Goal: Register for event/course

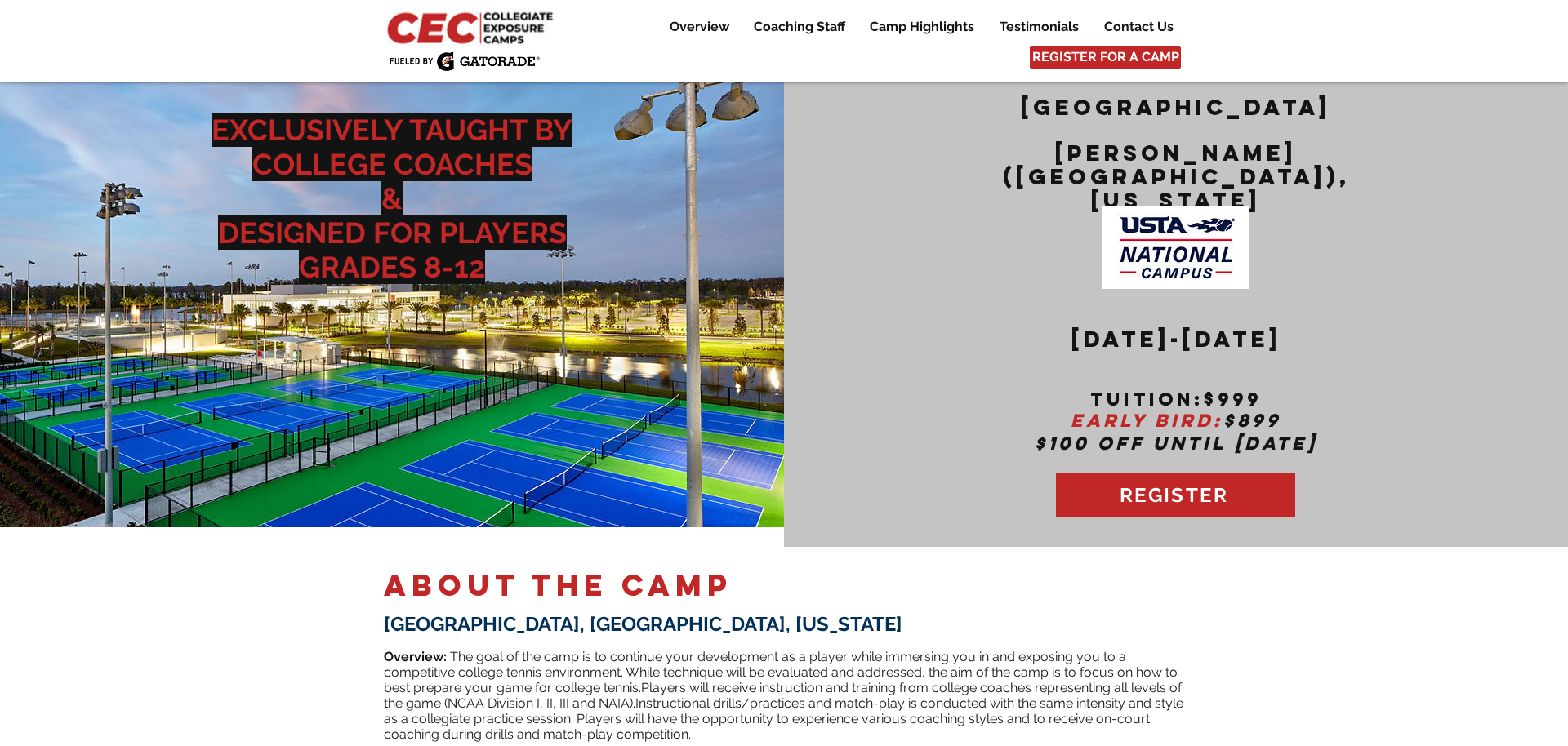
click at [468, 32] on img at bounding box center [472, 26] width 176 height 38
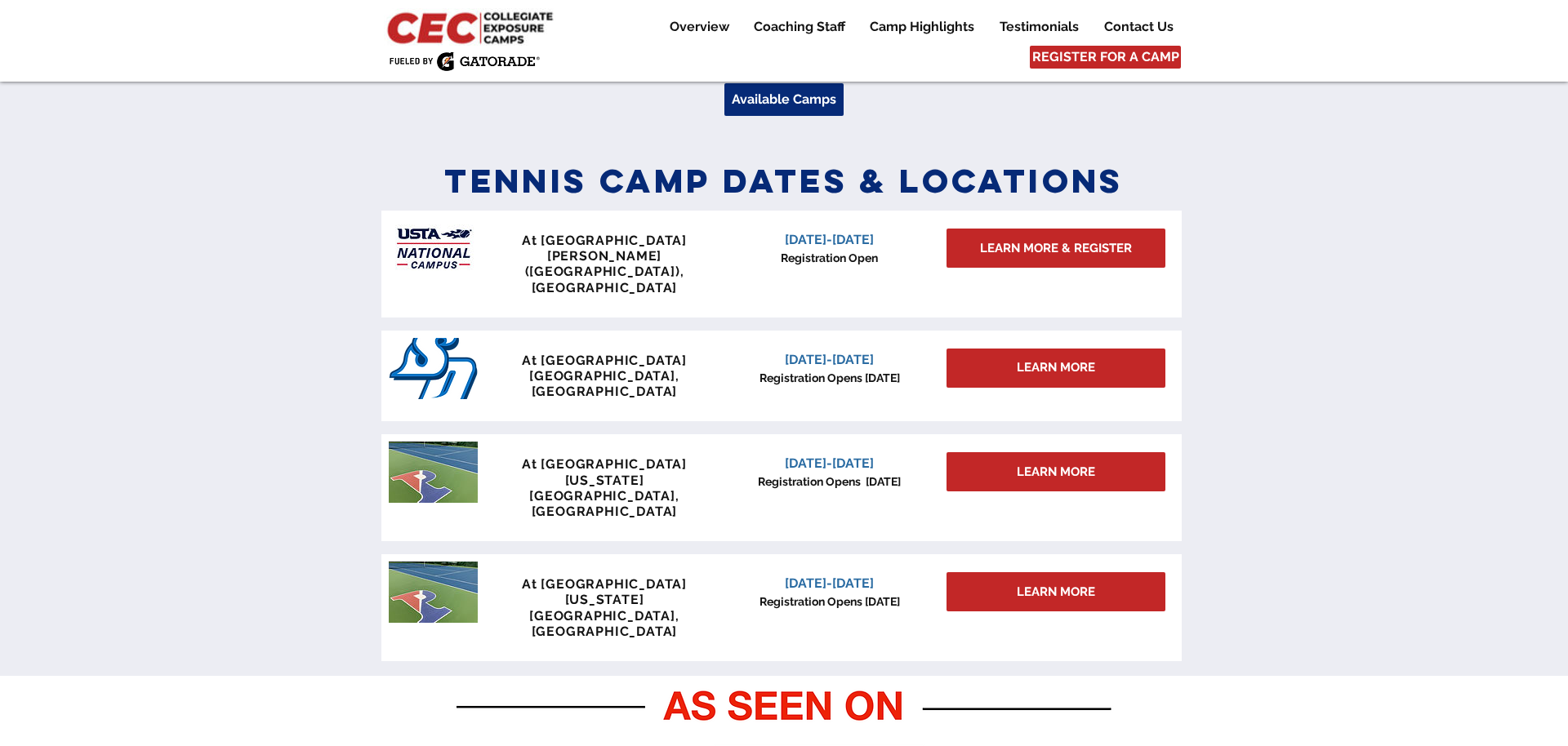
scroll to position [645, 0]
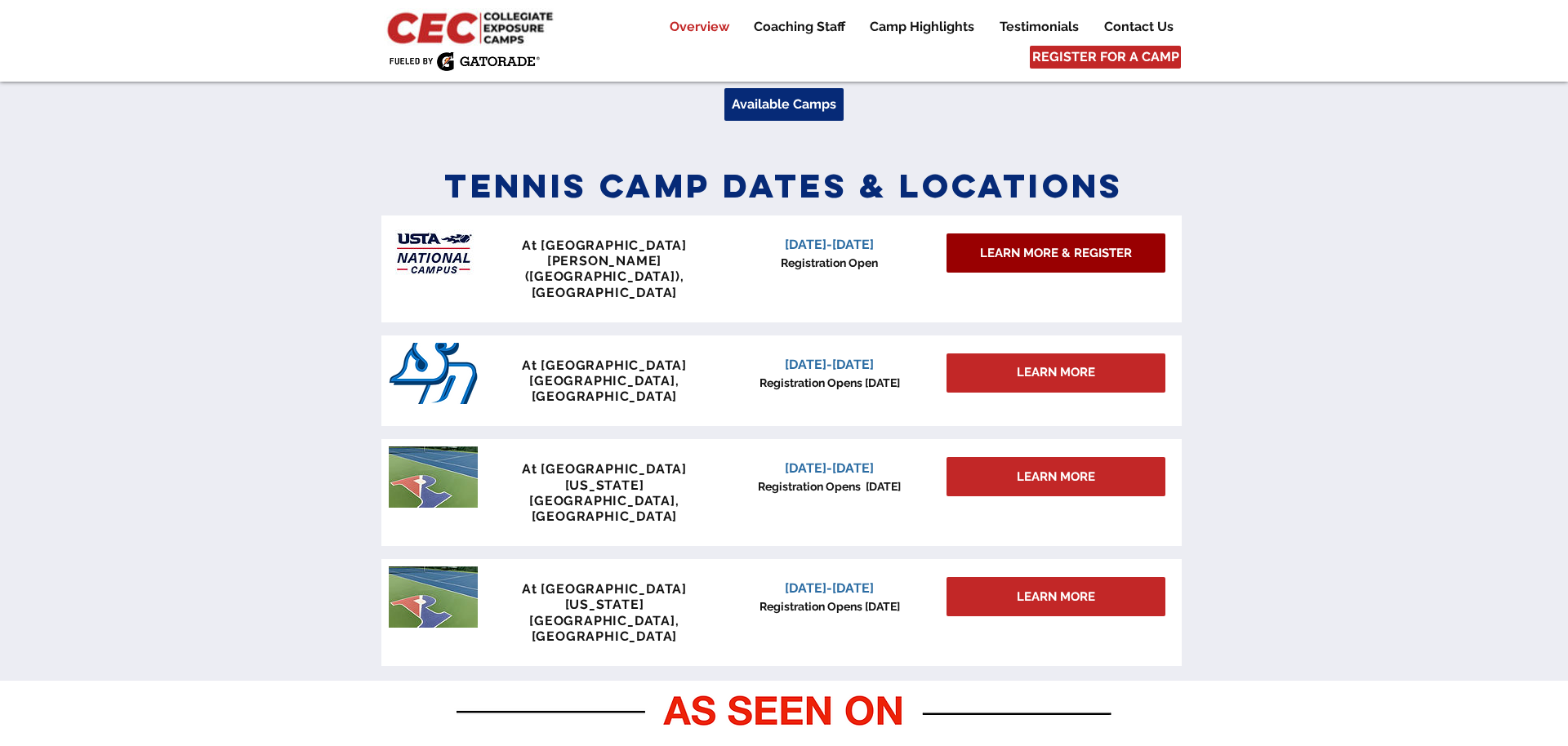
click at [1062, 250] on span "LEARN MORE & REGISTER" at bounding box center [1055, 254] width 152 height 17
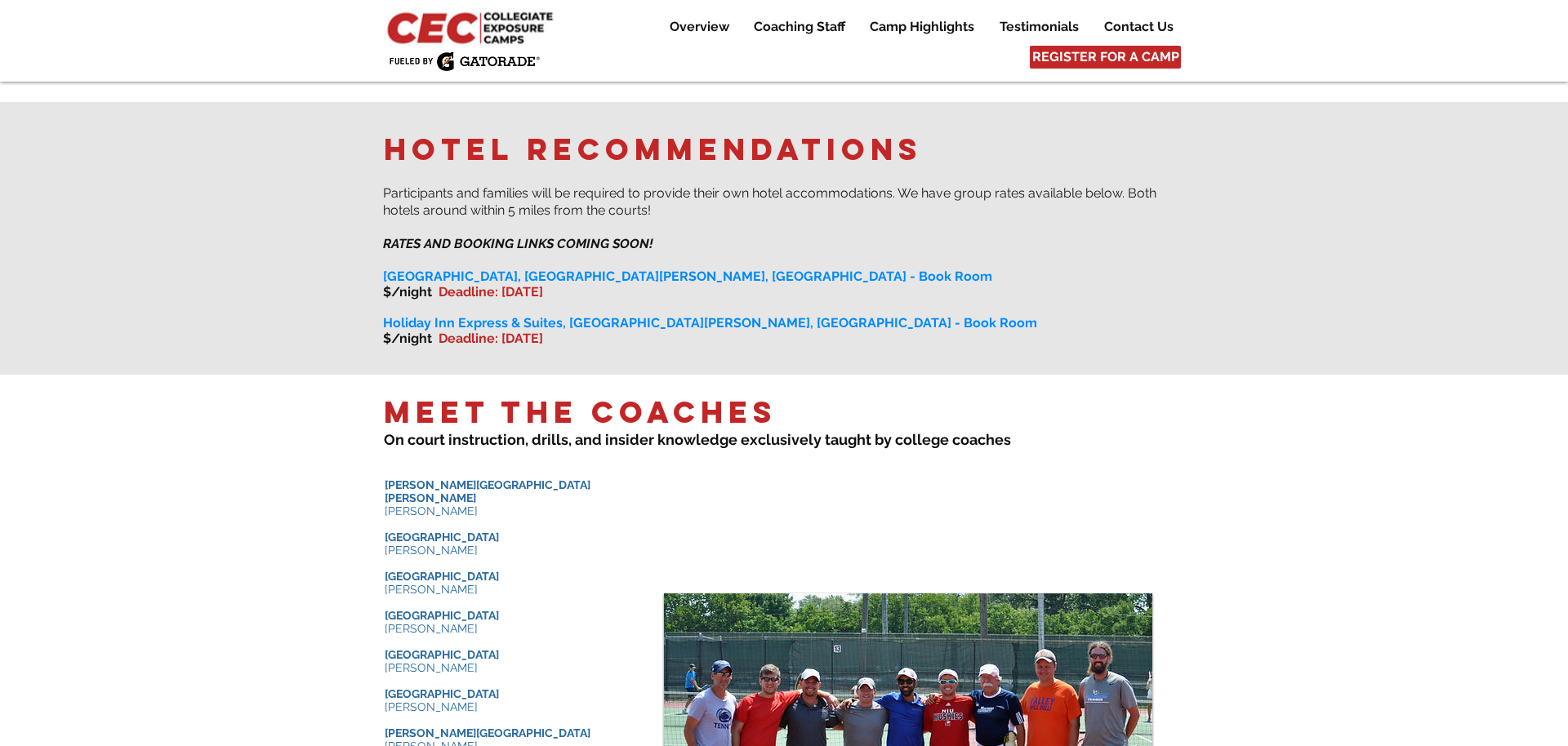
scroll to position [1281, 0]
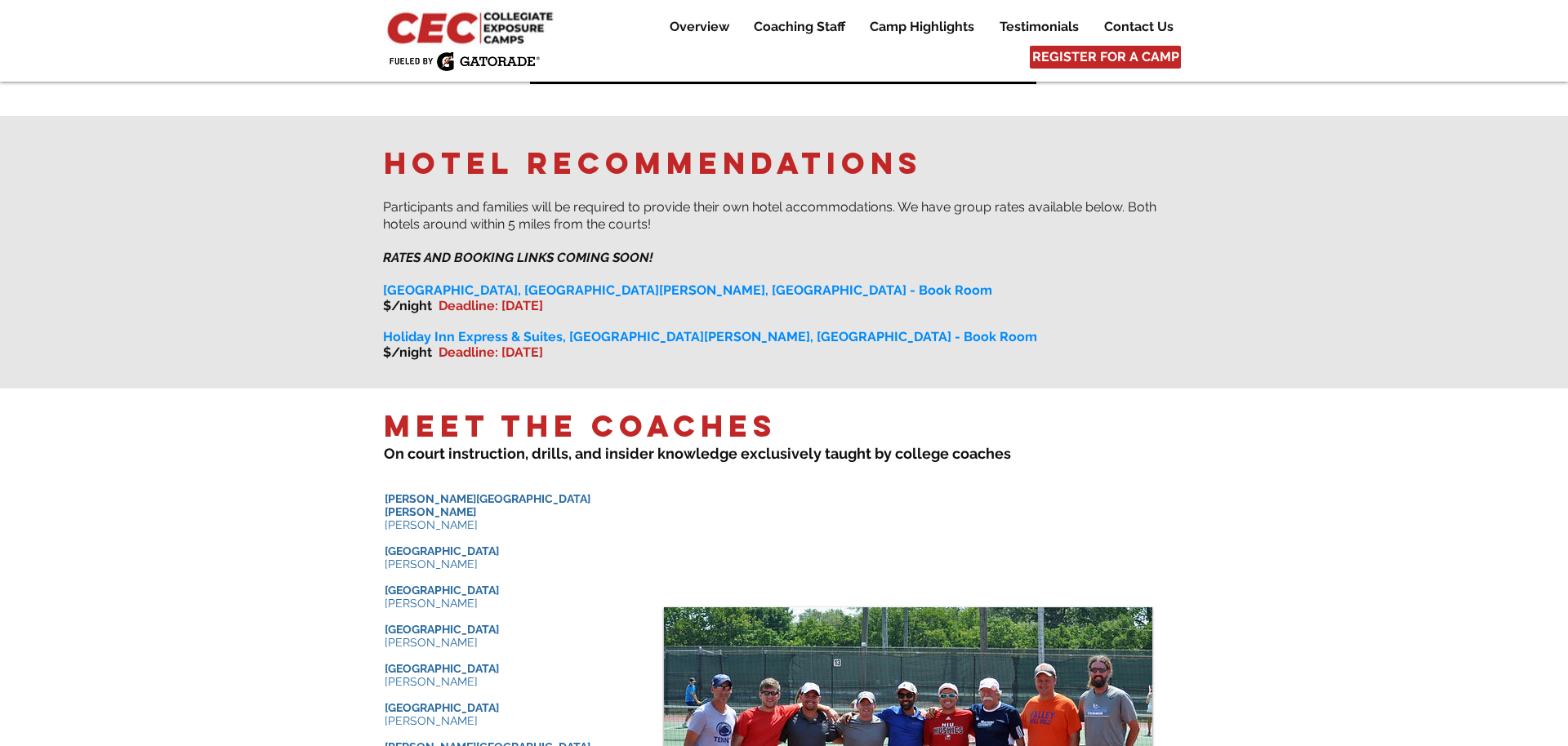
click at [702, 283] on span "Marriott Springhill Suites, Orlando Lake Nona, FL - Book Room" at bounding box center [687, 291] width 610 height 16
click at [714, 314] on p "​ ​" at bounding box center [783, 322] width 800 height 16
click at [716, 329] on span "Holiday Inn Express & Suites, Orlando Lake Nona, FL - Book Room" at bounding box center [709, 337] width 654 height 16
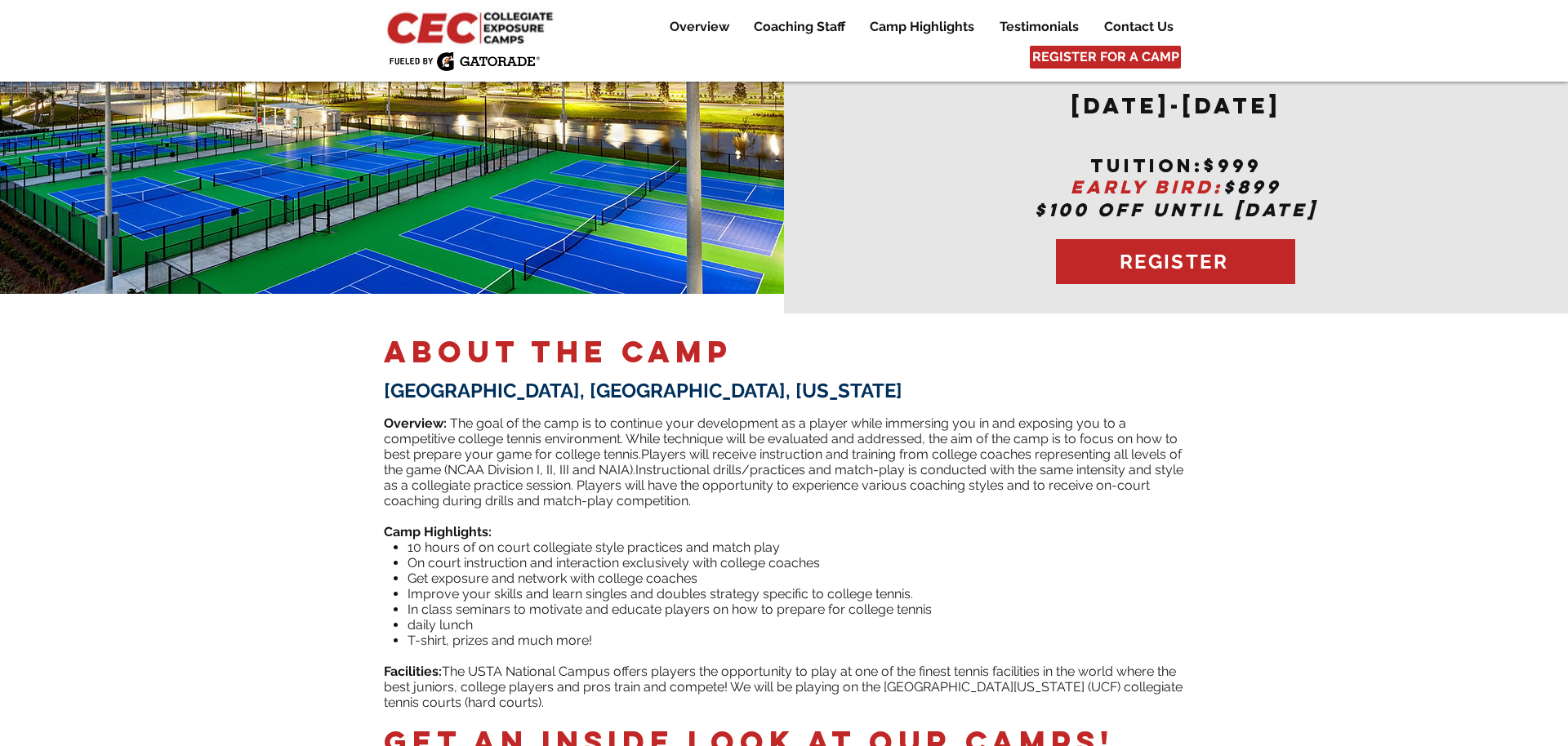
scroll to position [0, 0]
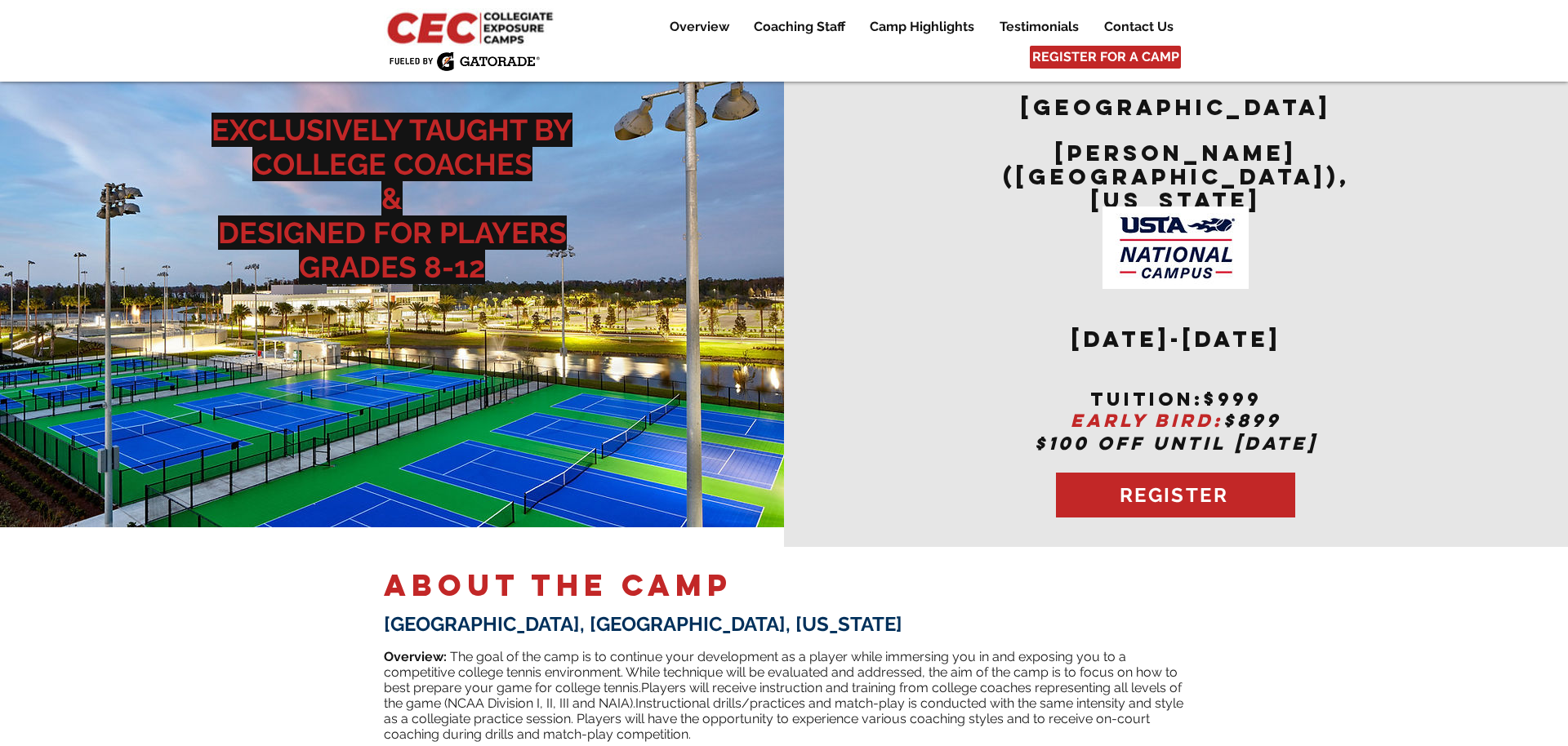
click at [451, 29] on img at bounding box center [472, 26] width 176 height 38
